Goal: Information Seeking & Learning: Check status

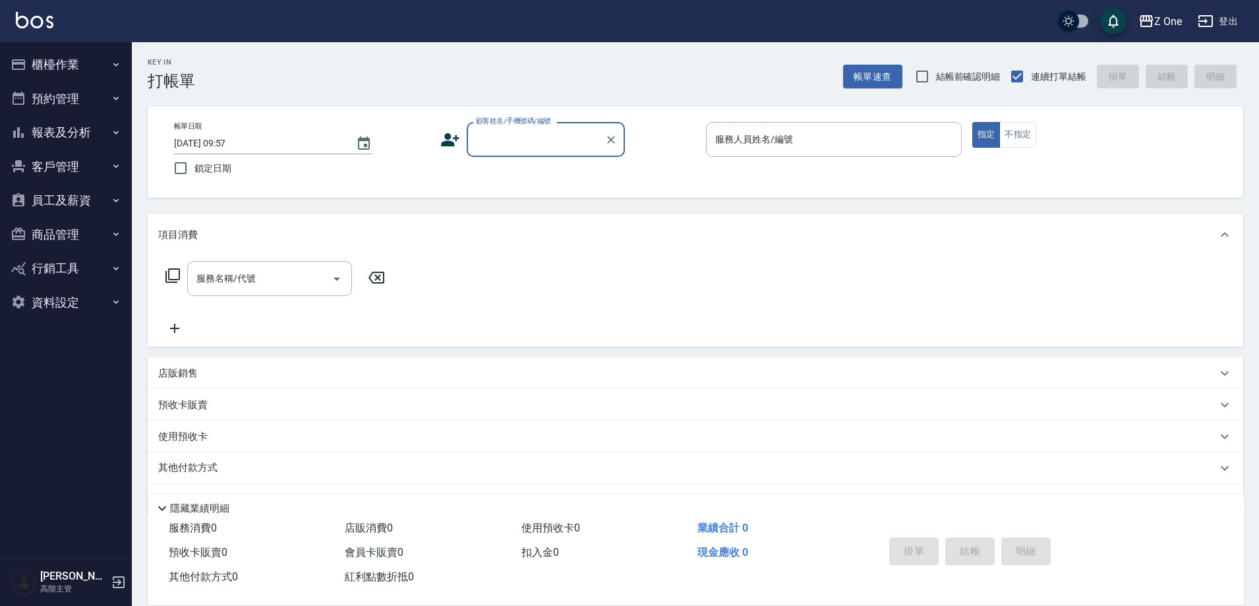
click at [121, 133] on icon "button" at bounding box center [116, 132] width 11 height 11
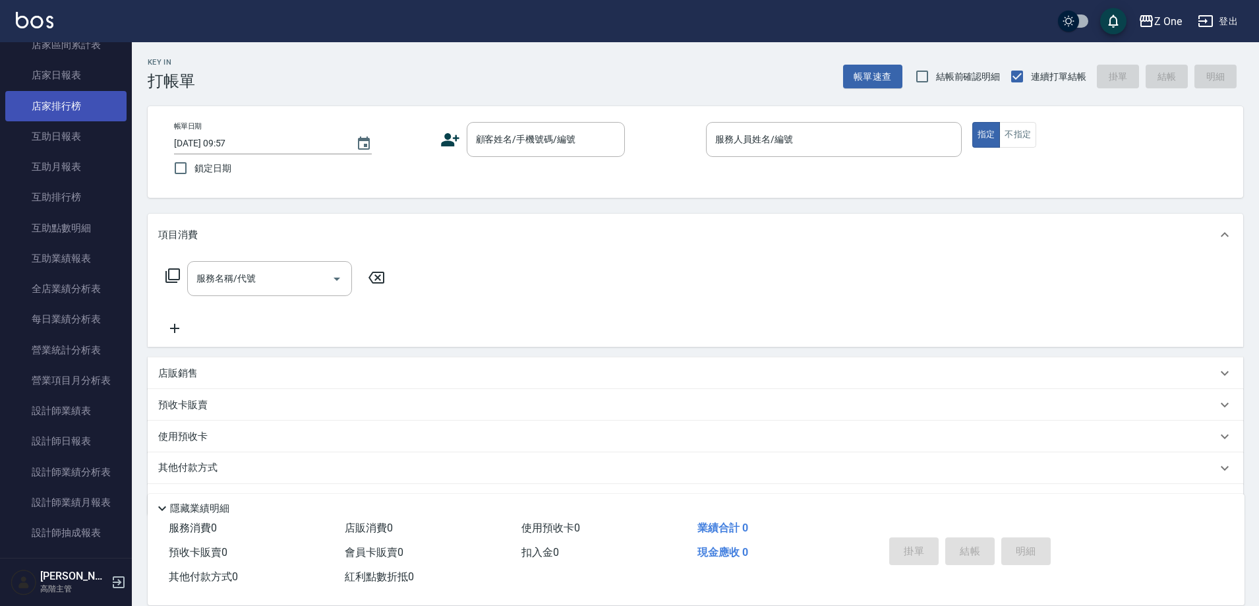
scroll to position [329, 0]
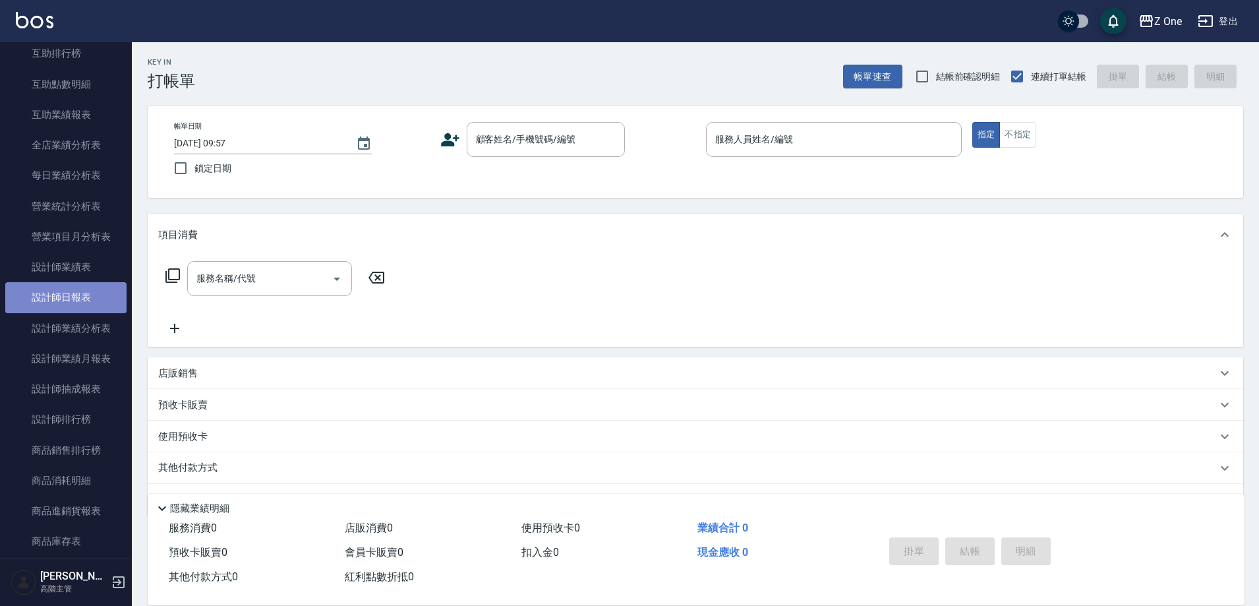
click at [88, 292] on link "設計師日報表" at bounding box center [65, 297] width 121 height 30
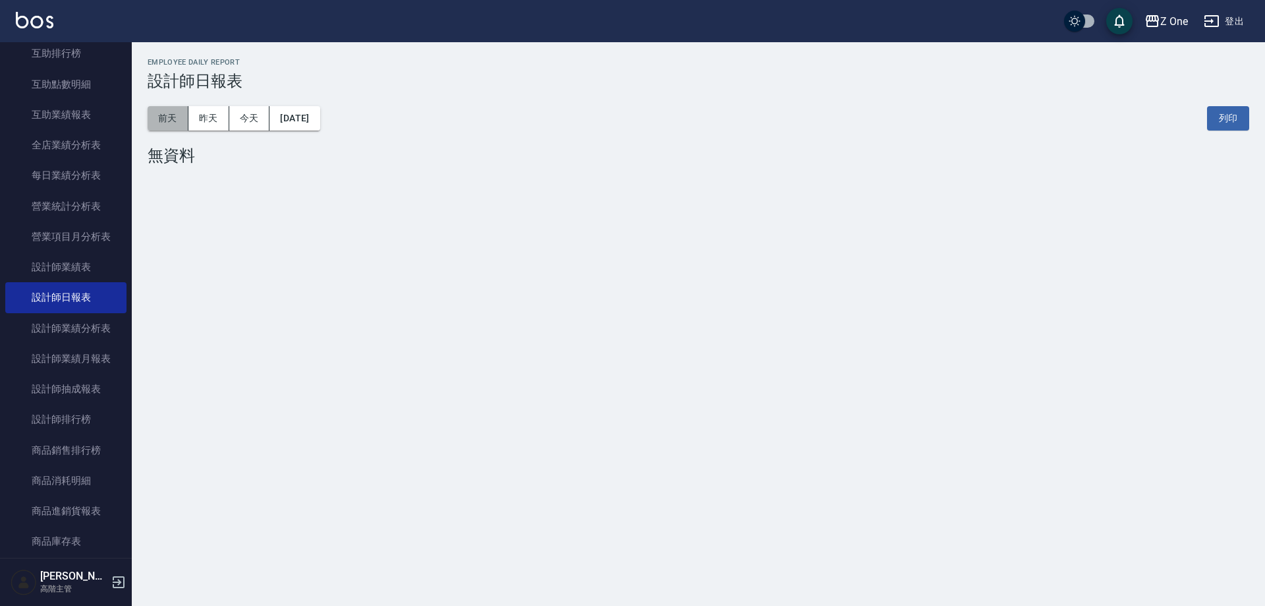
click at [171, 118] on button "前天" at bounding box center [168, 118] width 41 height 24
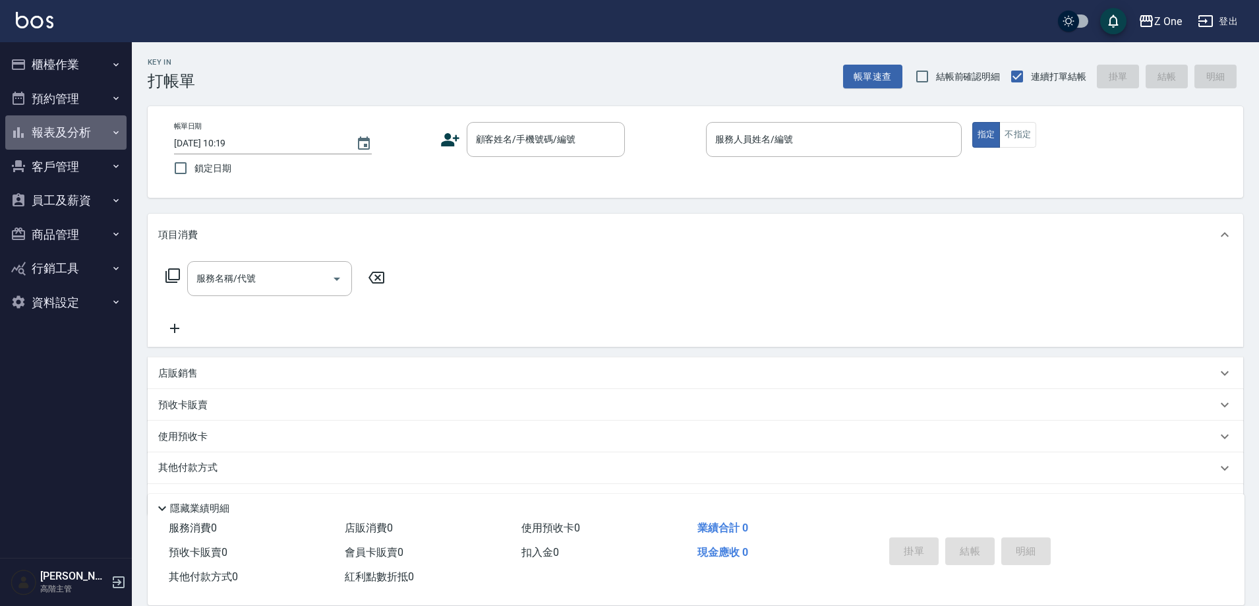
click at [112, 130] on icon "button" at bounding box center [116, 132] width 11 height 11
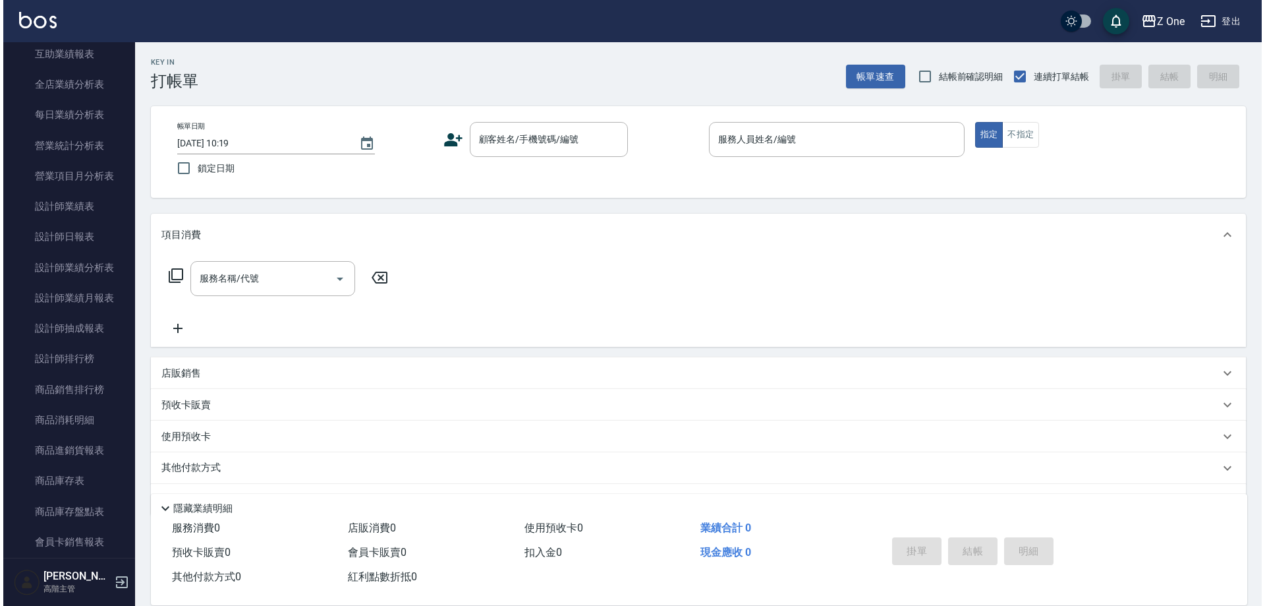
scroll to position [395, 0]
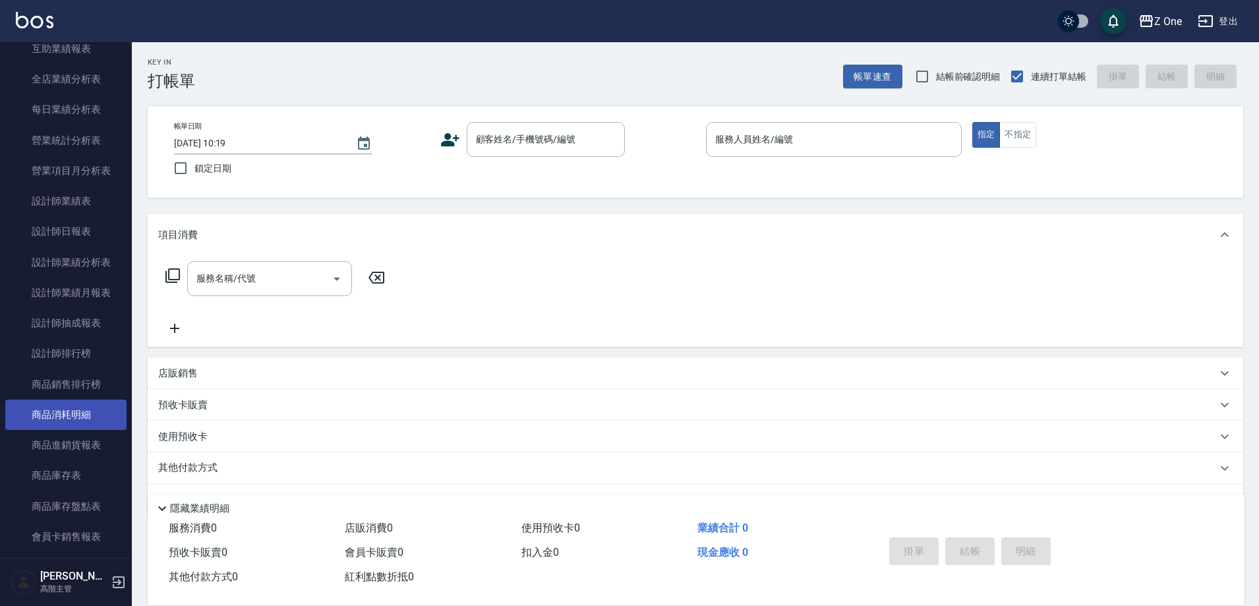
click at [85, 420] on link "商品消耗明細" at bounding box center [65, 414] width 121 height 30
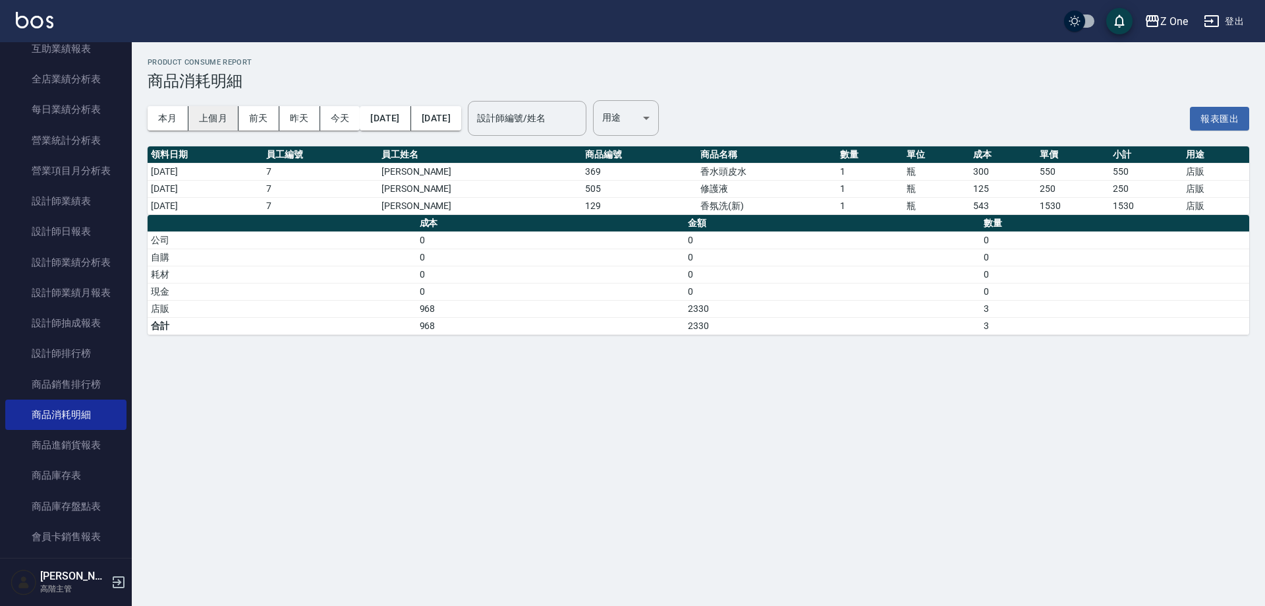
click at [216, 117] on button "上個月" at bounding box center [213, 118] width 50 height 24
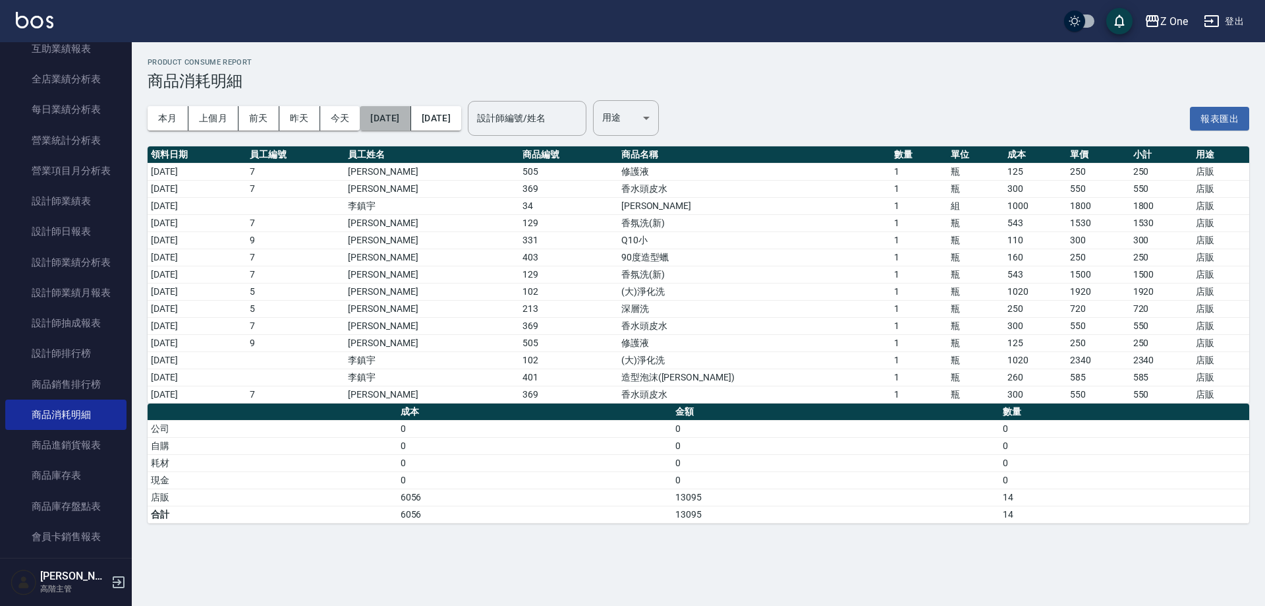
click at [387, 117] on button "2025/07/01" at bounding box center [385, 118] width 51 height 24
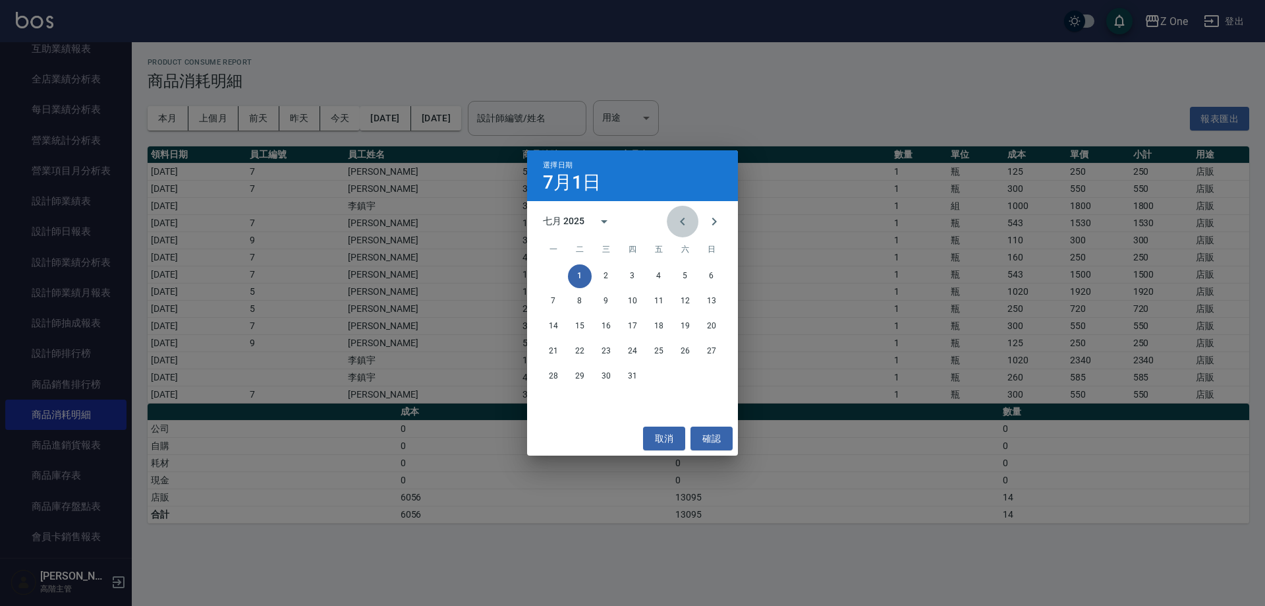
click at [683, 221] on icon "Previous month" at bounding box center [683, 222] width 16 height 16
click at [712, 274] on button "1" at bounding box center [712, 276] width 24 height 24
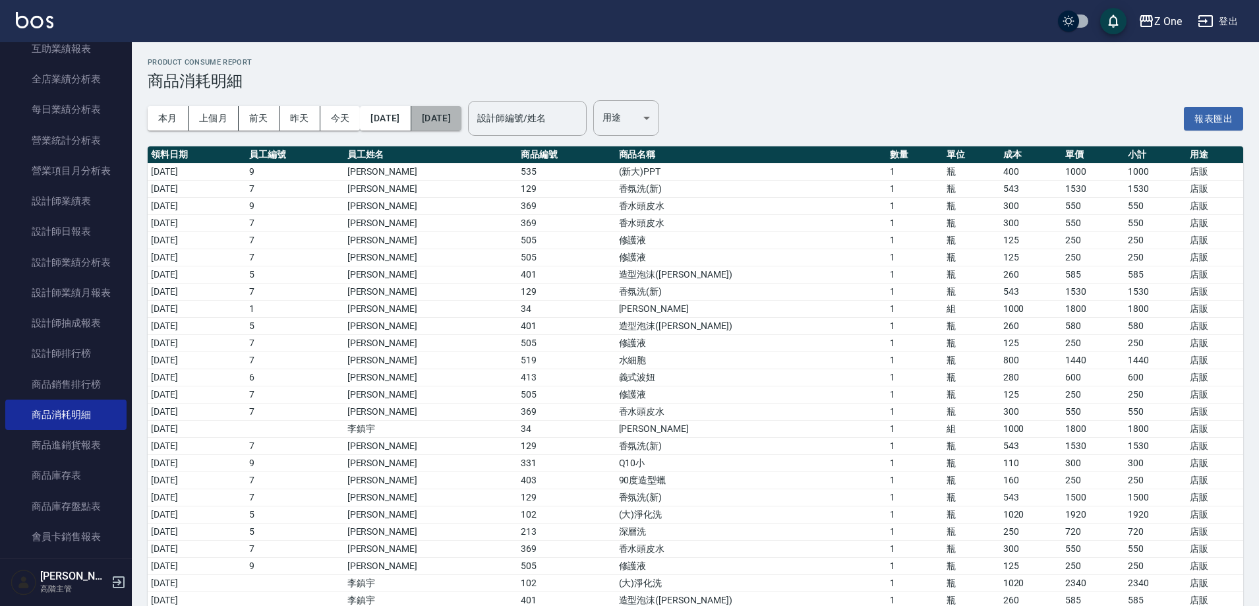
click at [461, 124] on button "2025/07/31" at bounding box center [436, 118] width 50 height 24
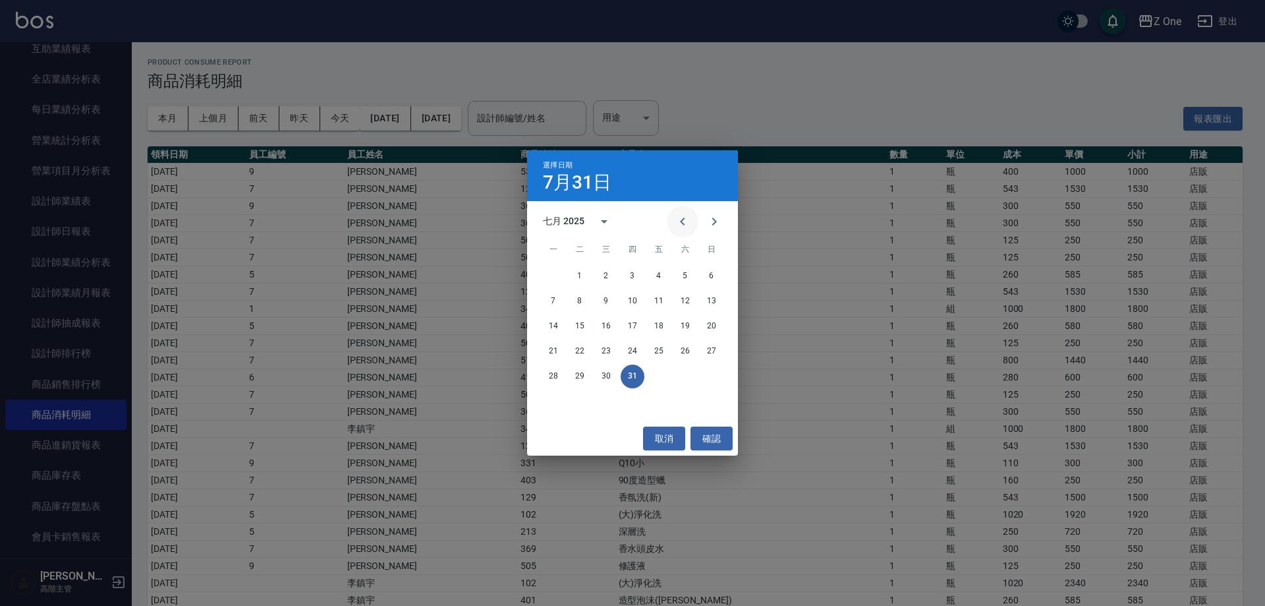
click at [678, 221] on icon "Previous month" at bounding box center [683, 222] width 16 height 16
click at [556, 403] on button "30" at bounding box center [554, 401] width 24 height 24
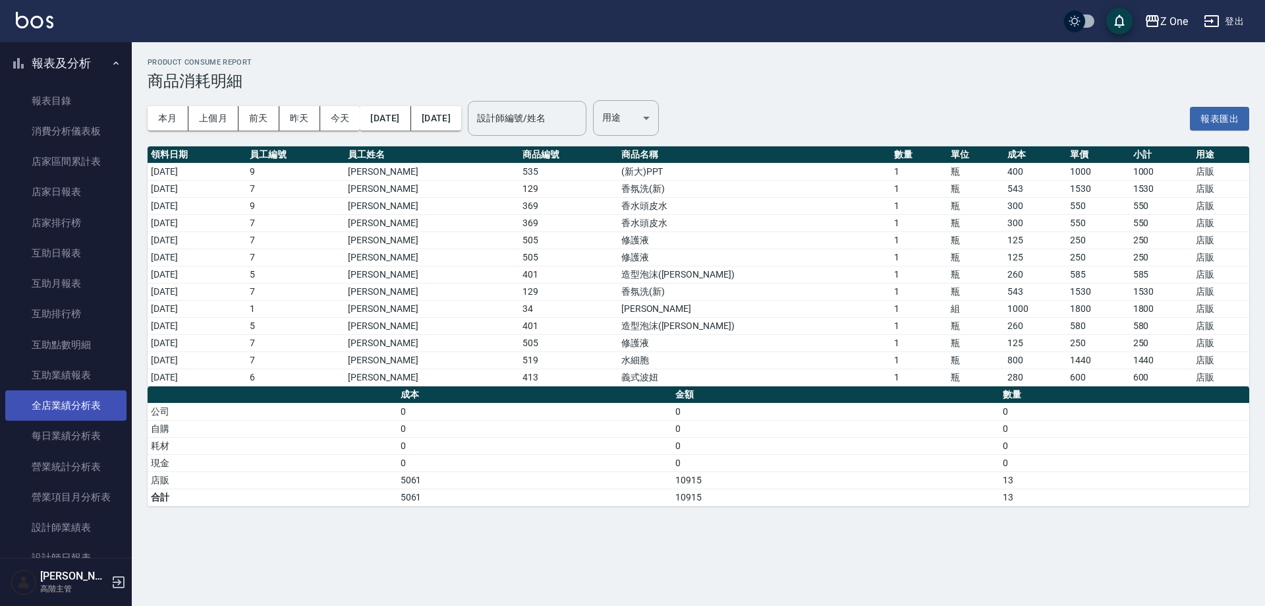
scroll to position [66, 0]
click at [111, 69] on icon "button" at bounding box center [116, 66] width 11 height 11
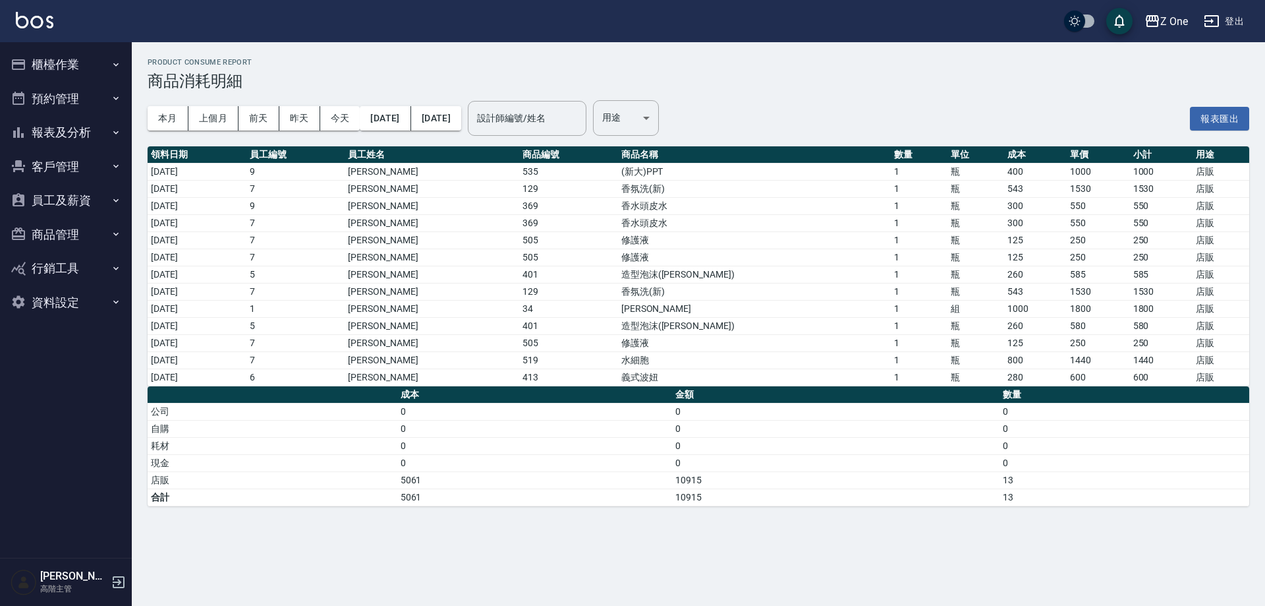
scroll to position [0, 0]
click at [62, 163] on button "客戶管理" at bounding box center [65, 167] width 121 height 34
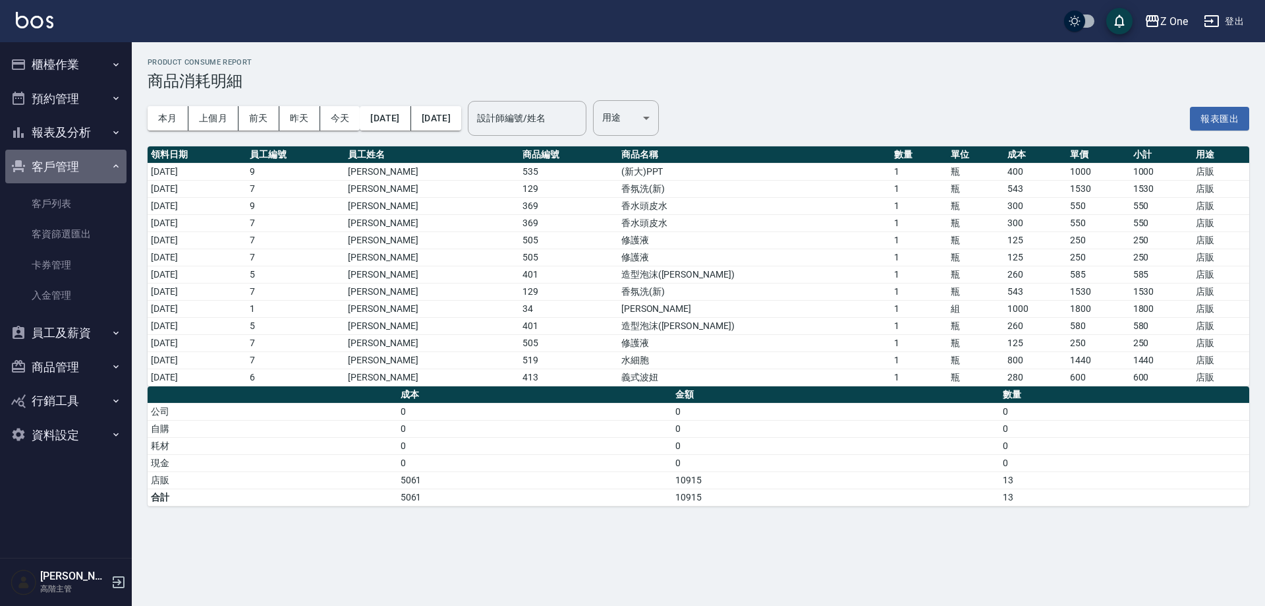
click at [62, 163] on button "客戶管理" at bounding box center [65, 167] width 121 height 34
click at [88, 120] on button "報表及分析" at bounding box center [65, 132] width 121 height 34
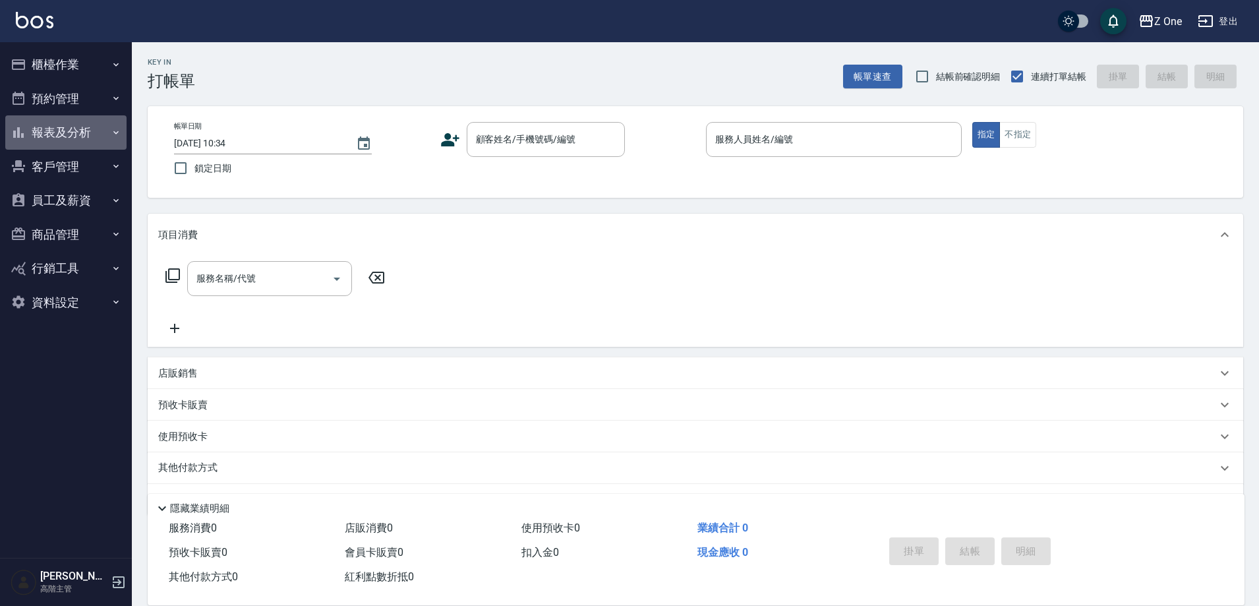
click at [76, 133] on button "報表及分析" at bounding box center [65, 132] width 121 height 34
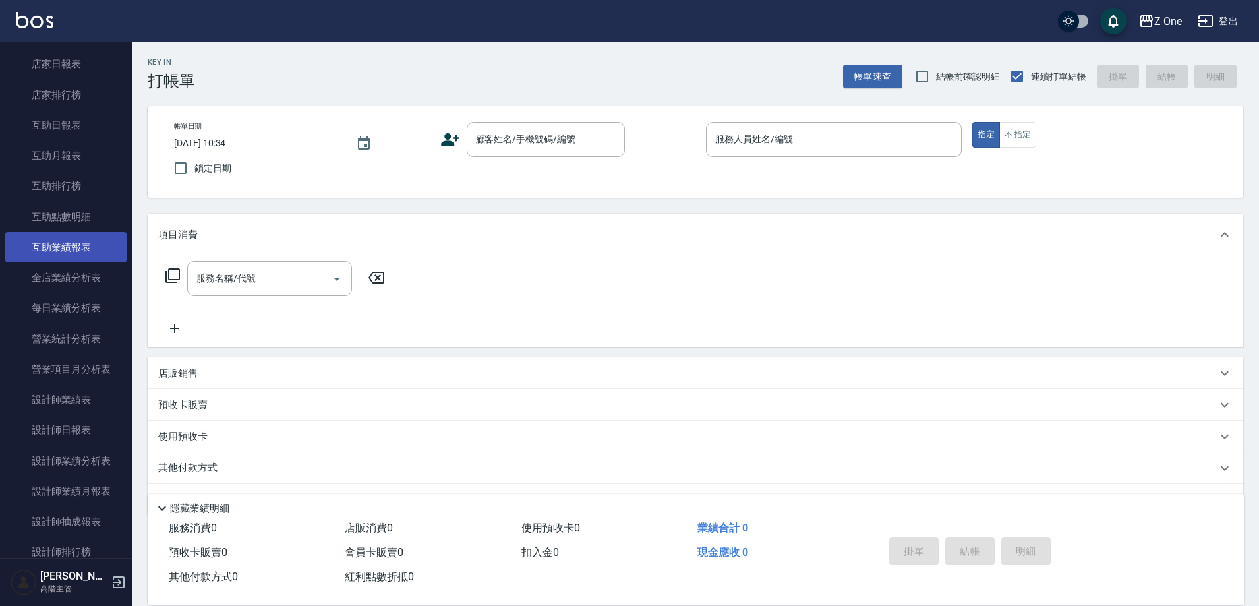
scroll to position [198, 0]
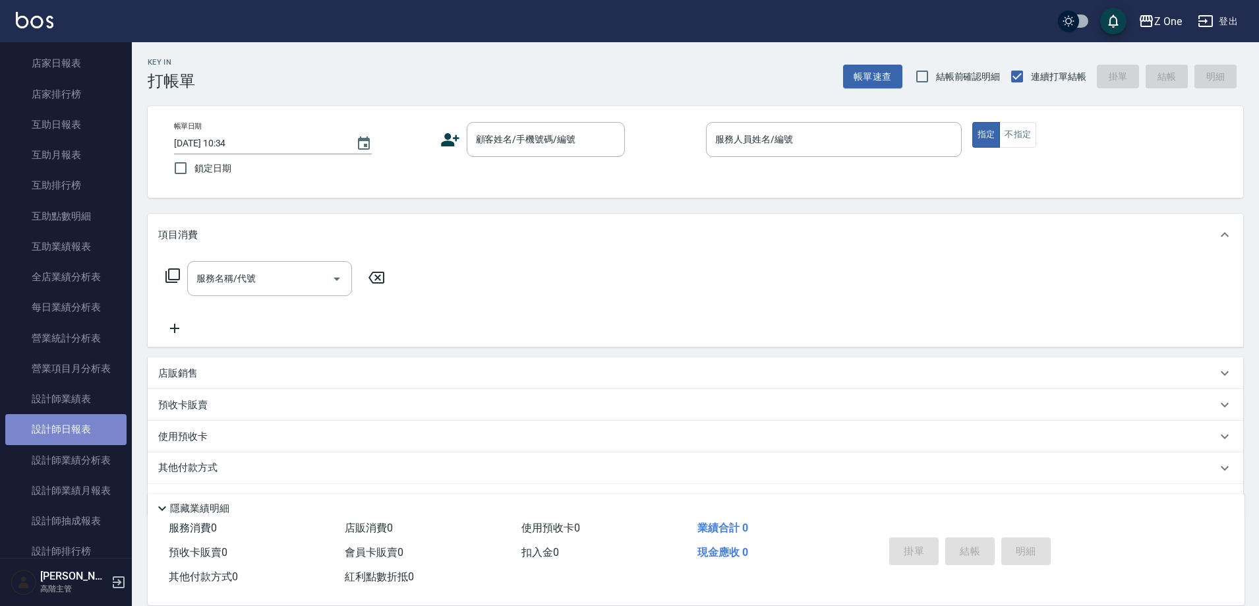
click at [94, 429] on link "設計師日報表" at bounding box center [65, 429] width 121 height 30
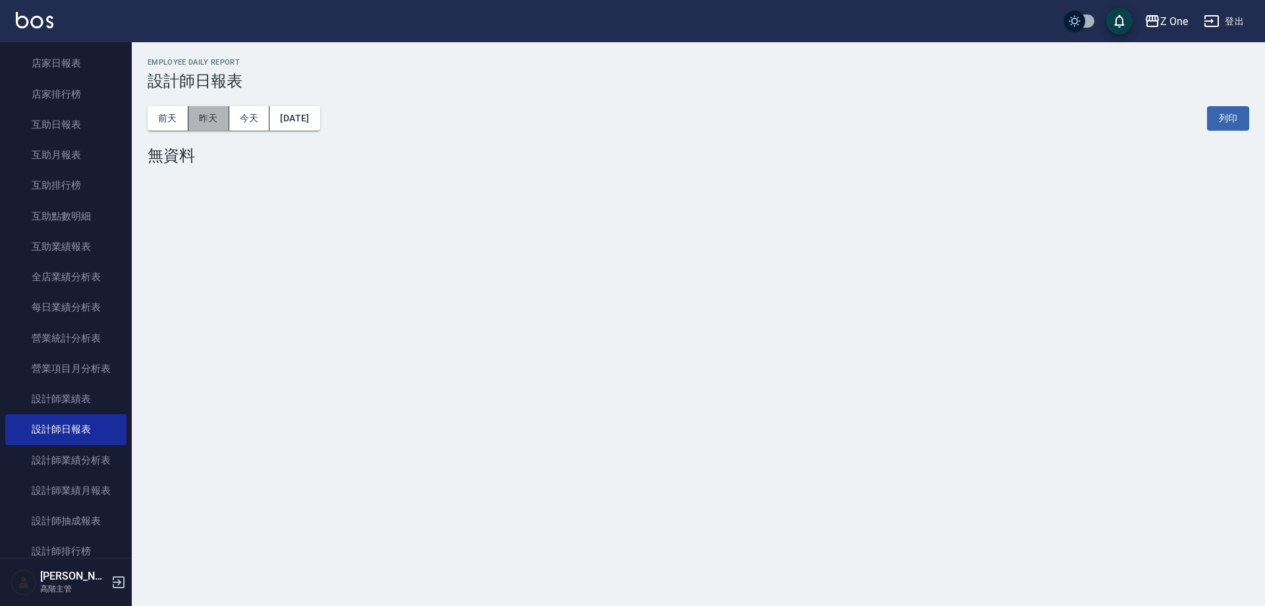
click at [192, 108] on button "昨天" at bounding box center [208, 118] width 41 height 24
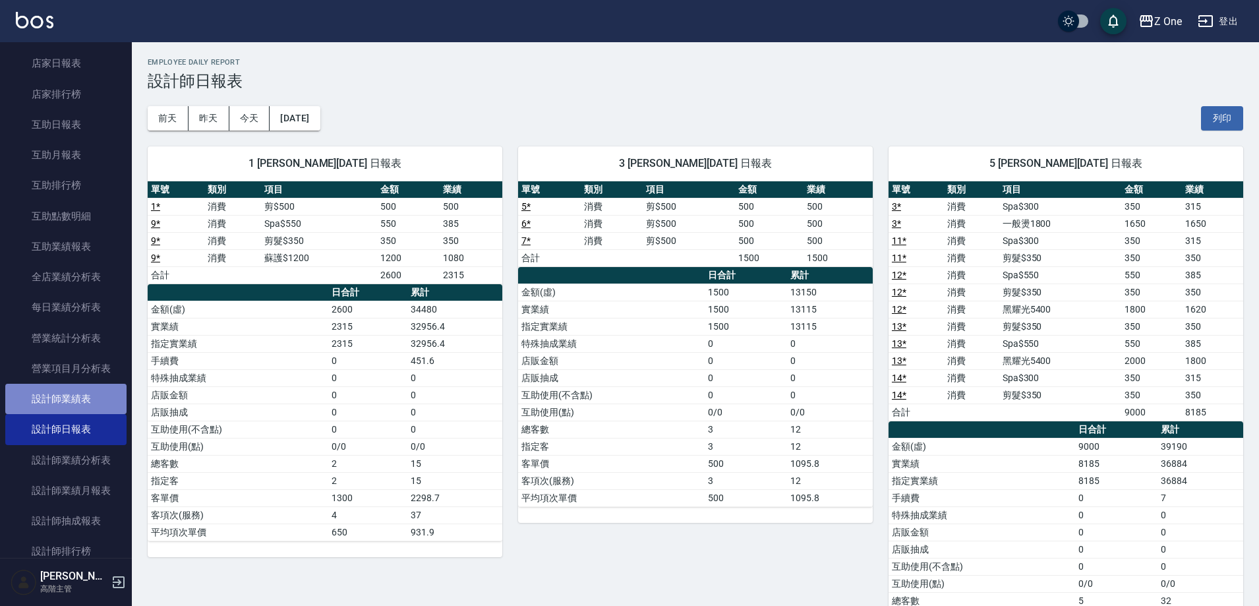
click at [82, 402] on link "設計師業績表" at bounding box center [65, 399] width 121 height 30
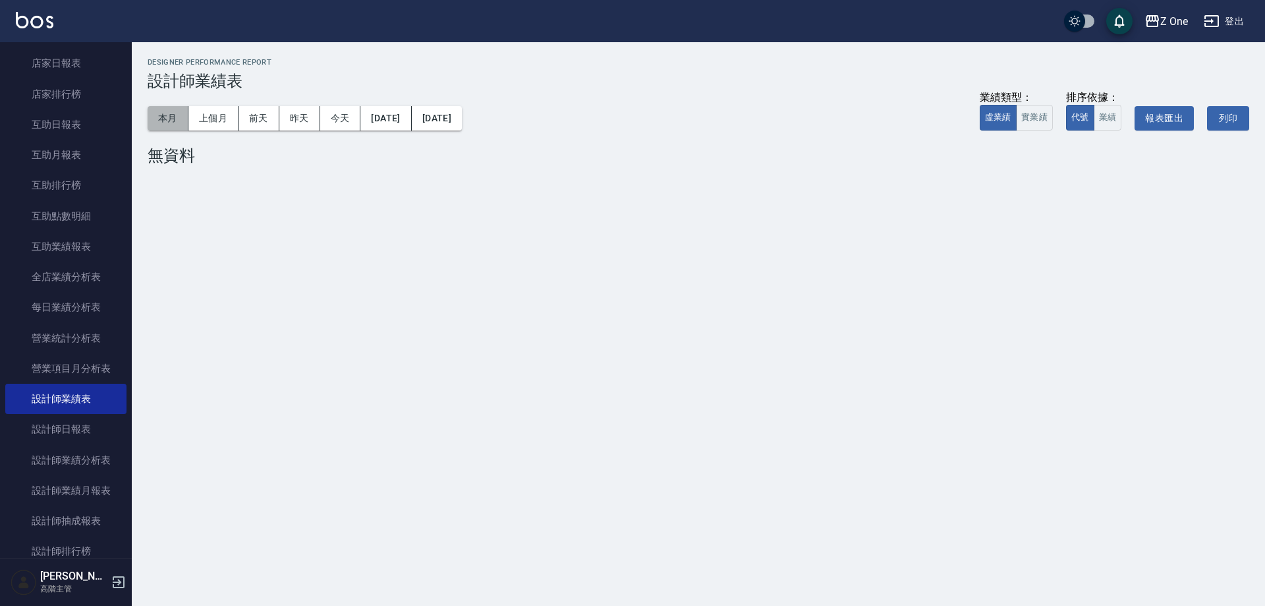
click at [165, 115] on button "本月" at bounding box center [168, 118] width 41 height 24
